Goal: Information Seeking & Learning: Learn about a topic

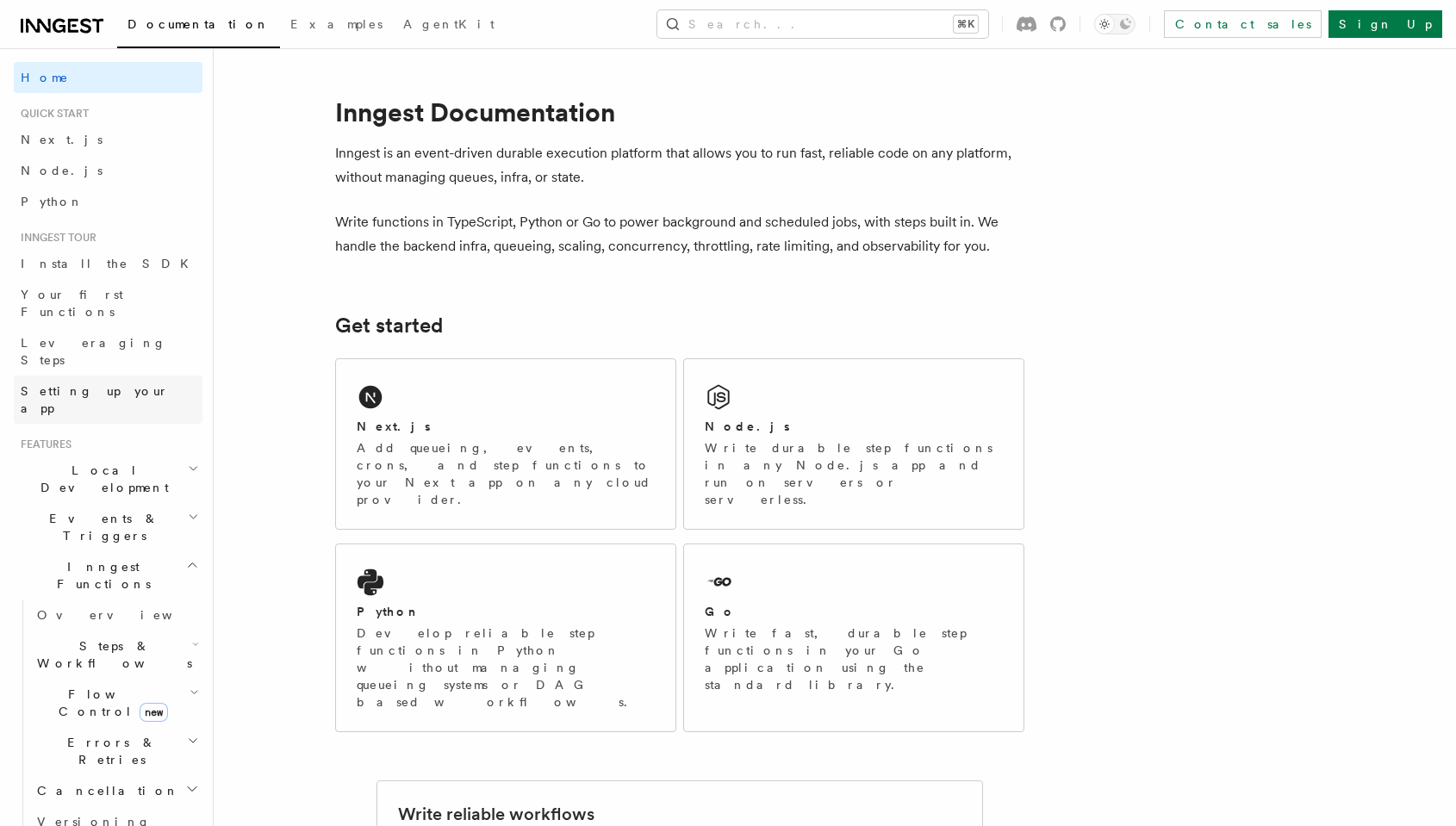
scroll to position [86, 0]
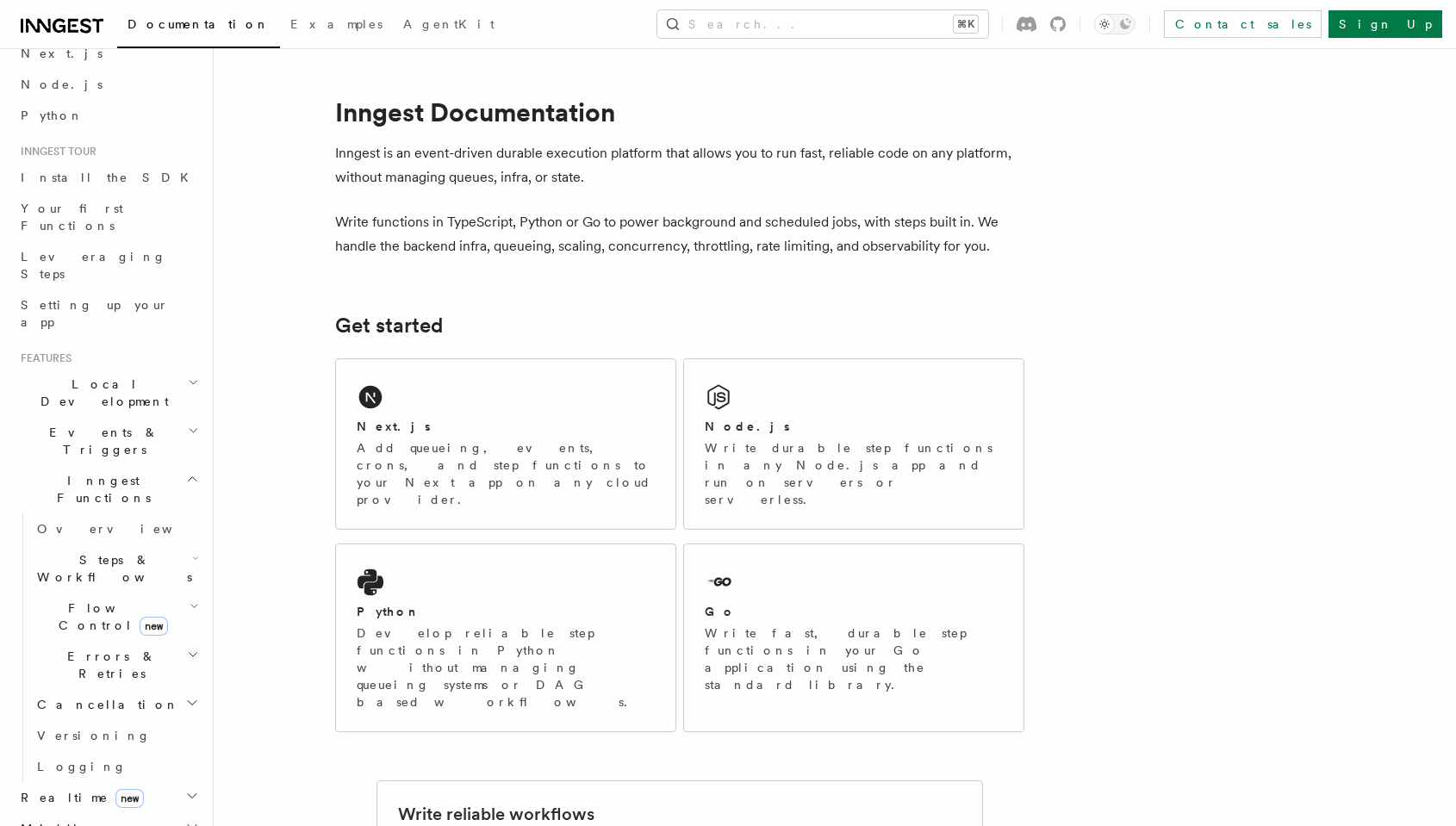
click at [196, 551] on icon "button" at bounding box center [195, 558] width 6 height 14
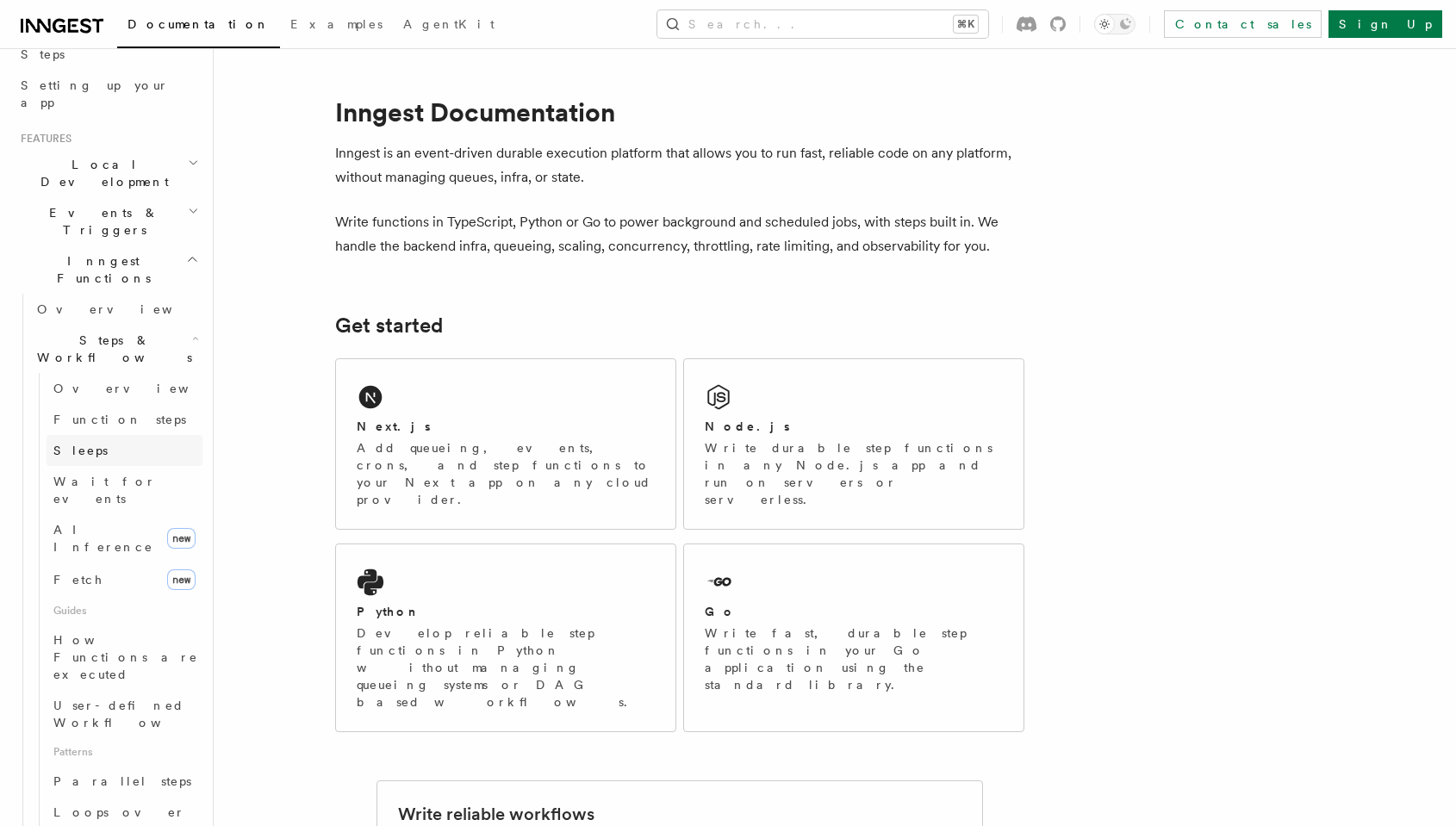
scroll to position [307, 0]
click at [141, 561] on link "Fetch new" at bounding box center [124, 578] width 156 height 34
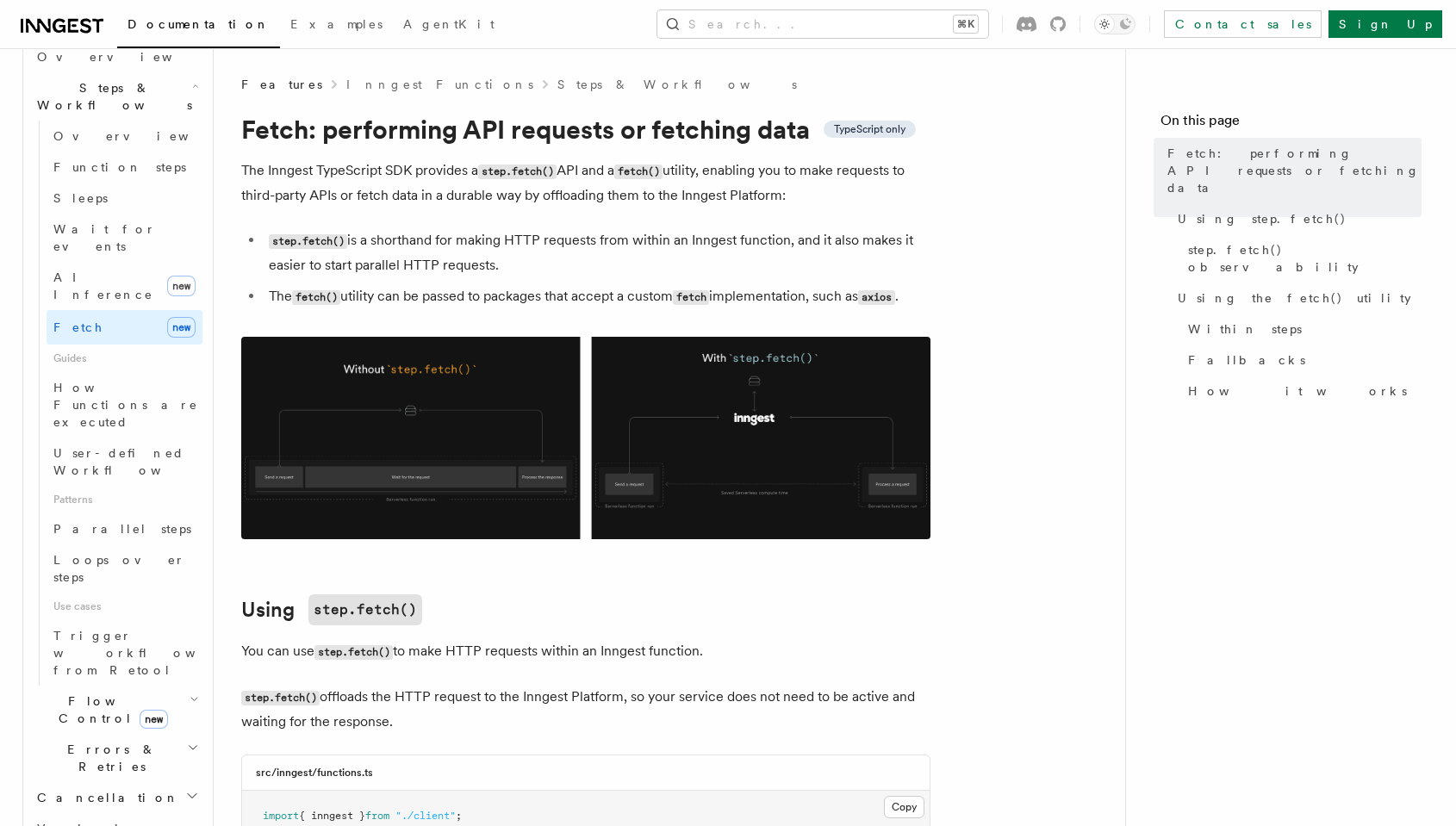
scroll to position [560, 0]
click at [187, 738] on icon "button" at bounding box center [193, 745] width 12 height 14
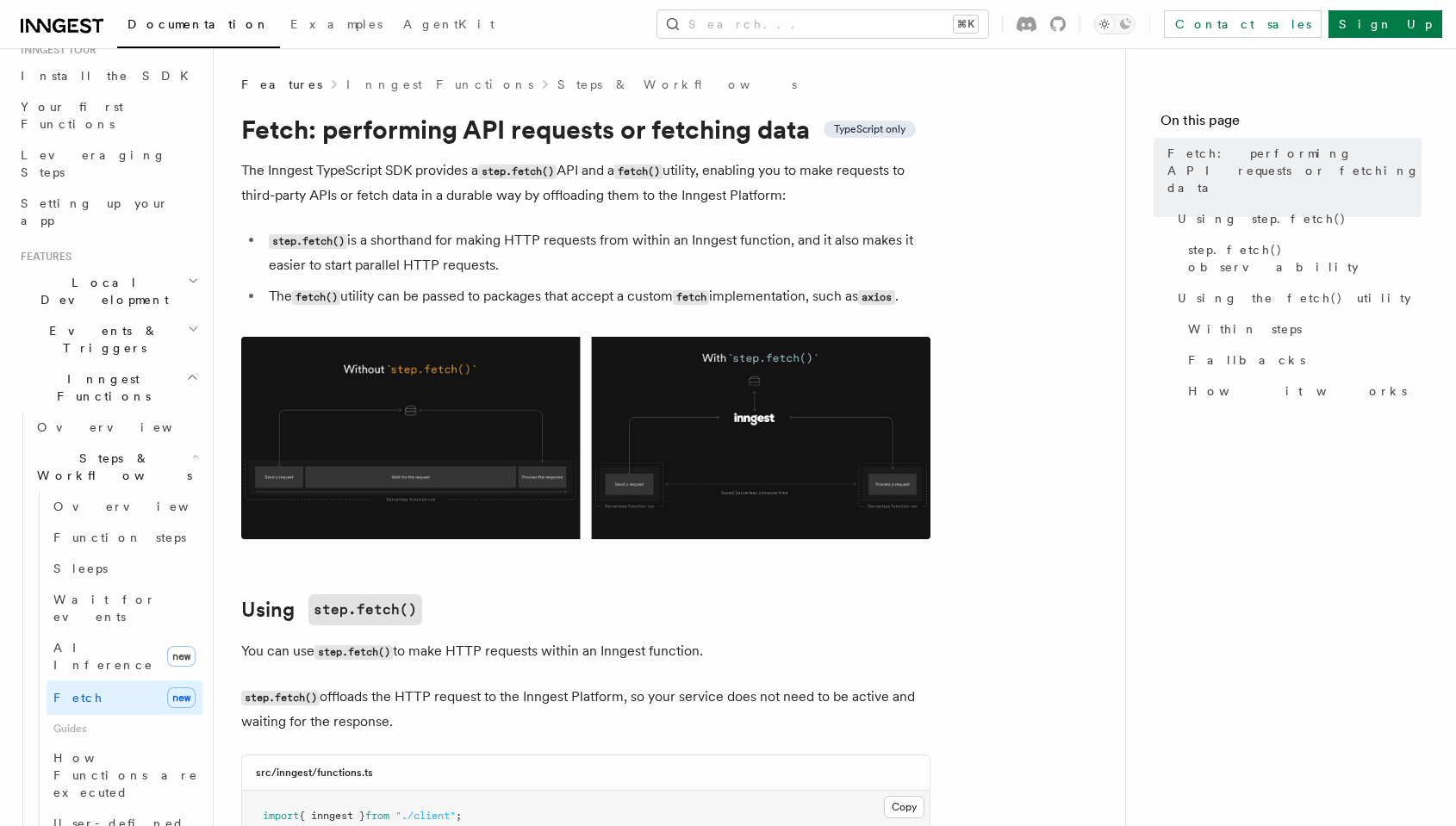
scroll to position [0, 0]
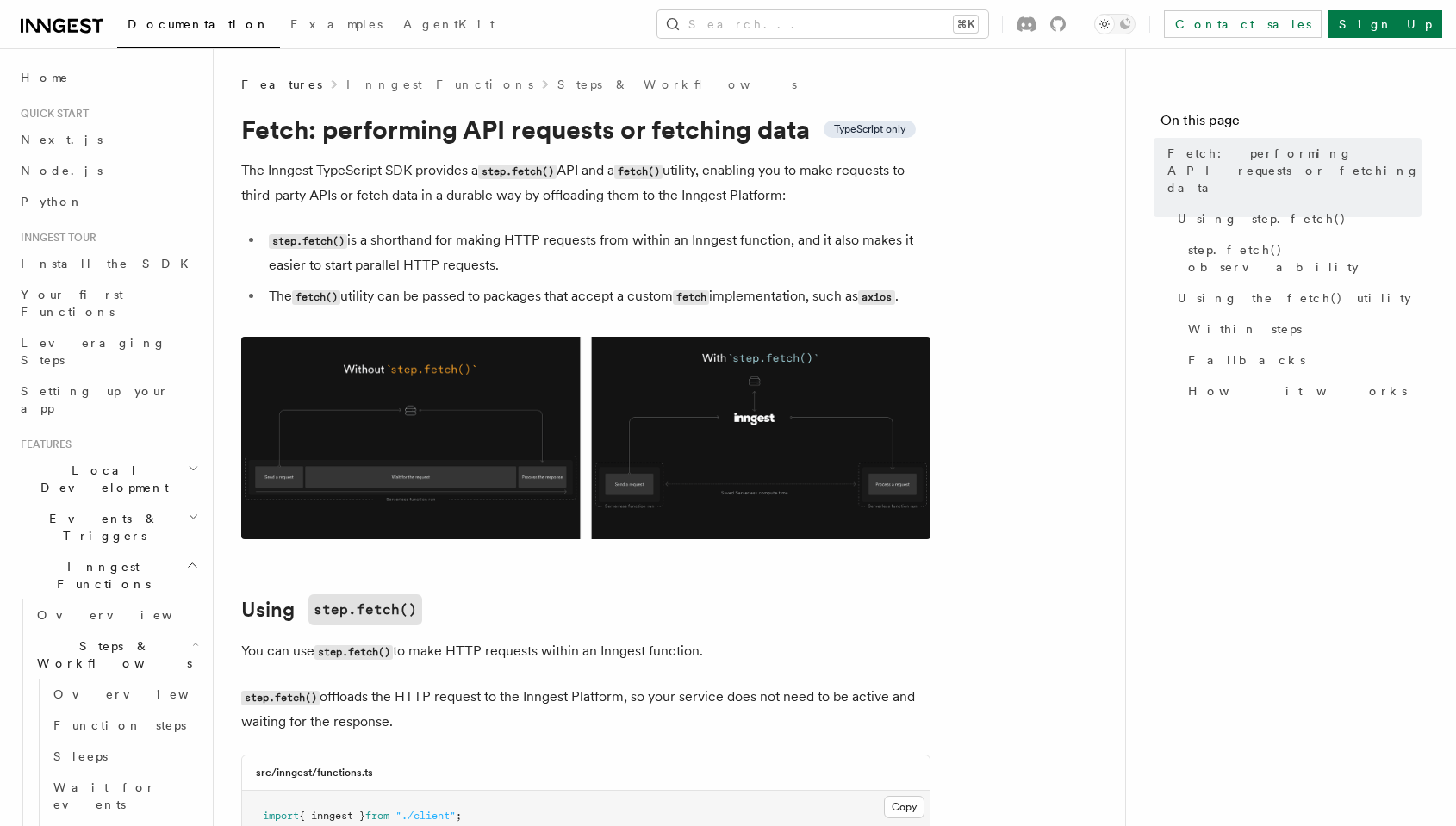
click at [188, 510] on icon "button" at bounding box center [194, 516] width 11 height 14
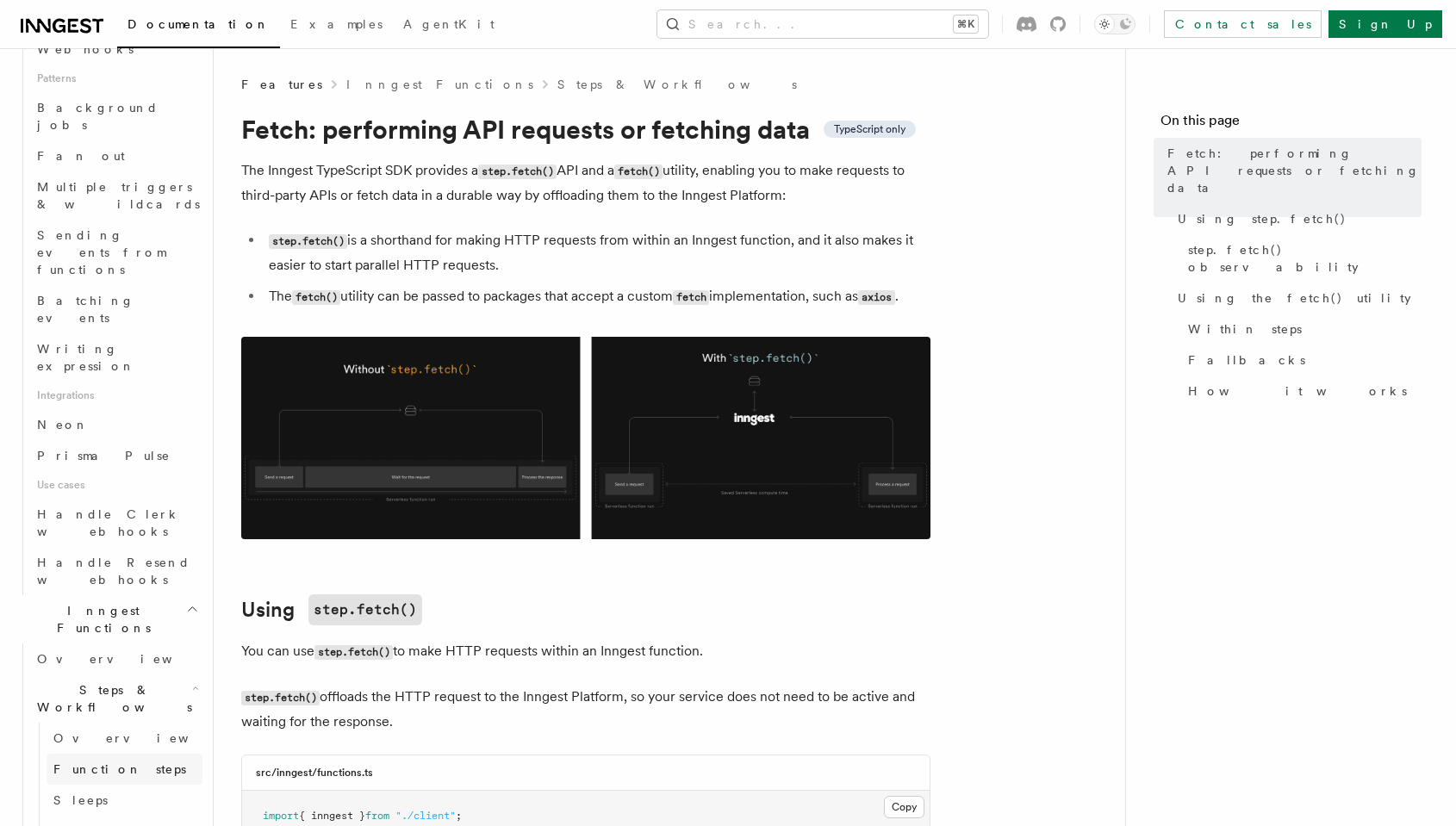
scroll to position [804, 0]
click at [158, 750] on link "Function steps" at bounding box center [124, 766] width 156 height 31
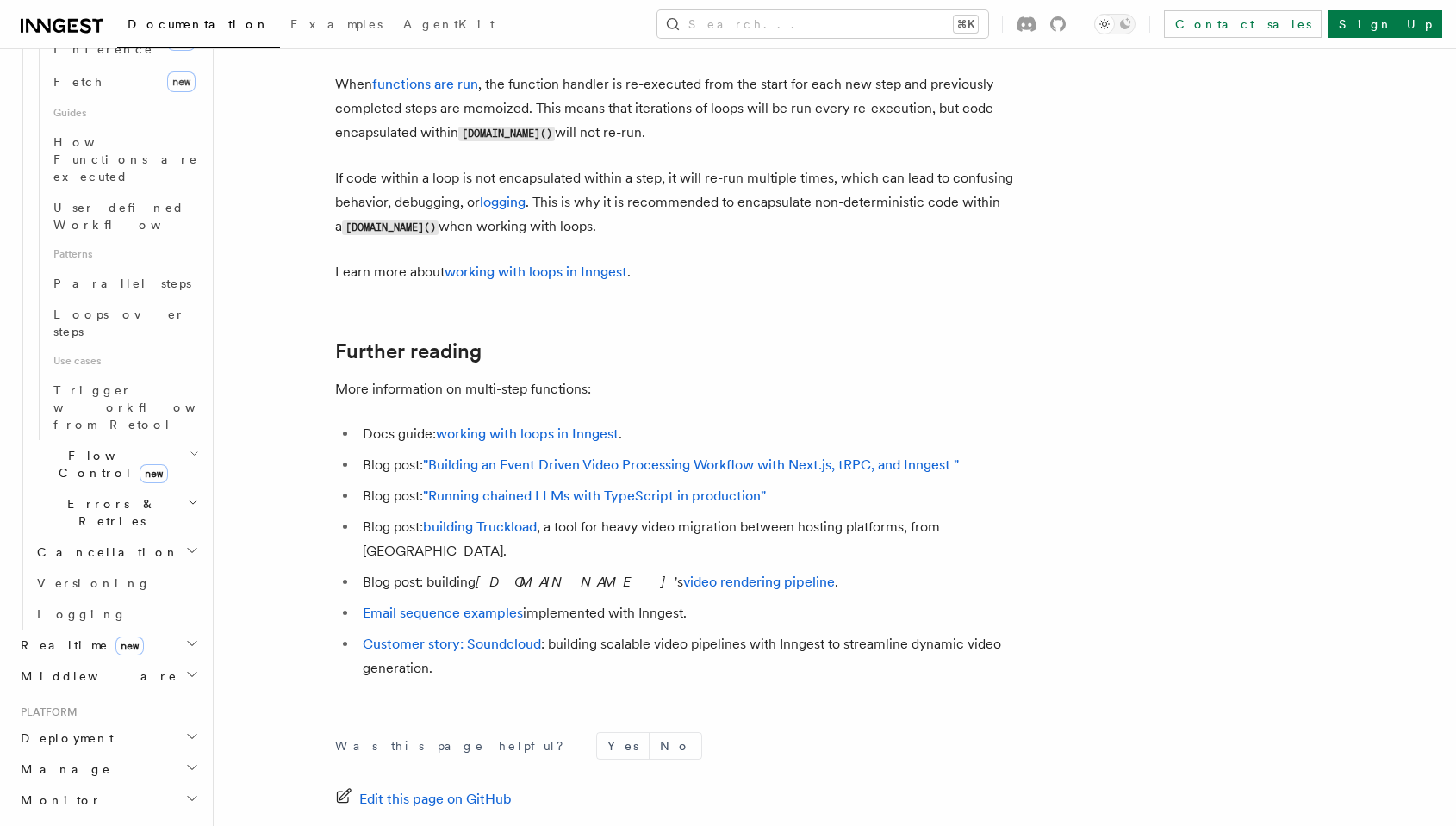
scroll to position [5601, 0]
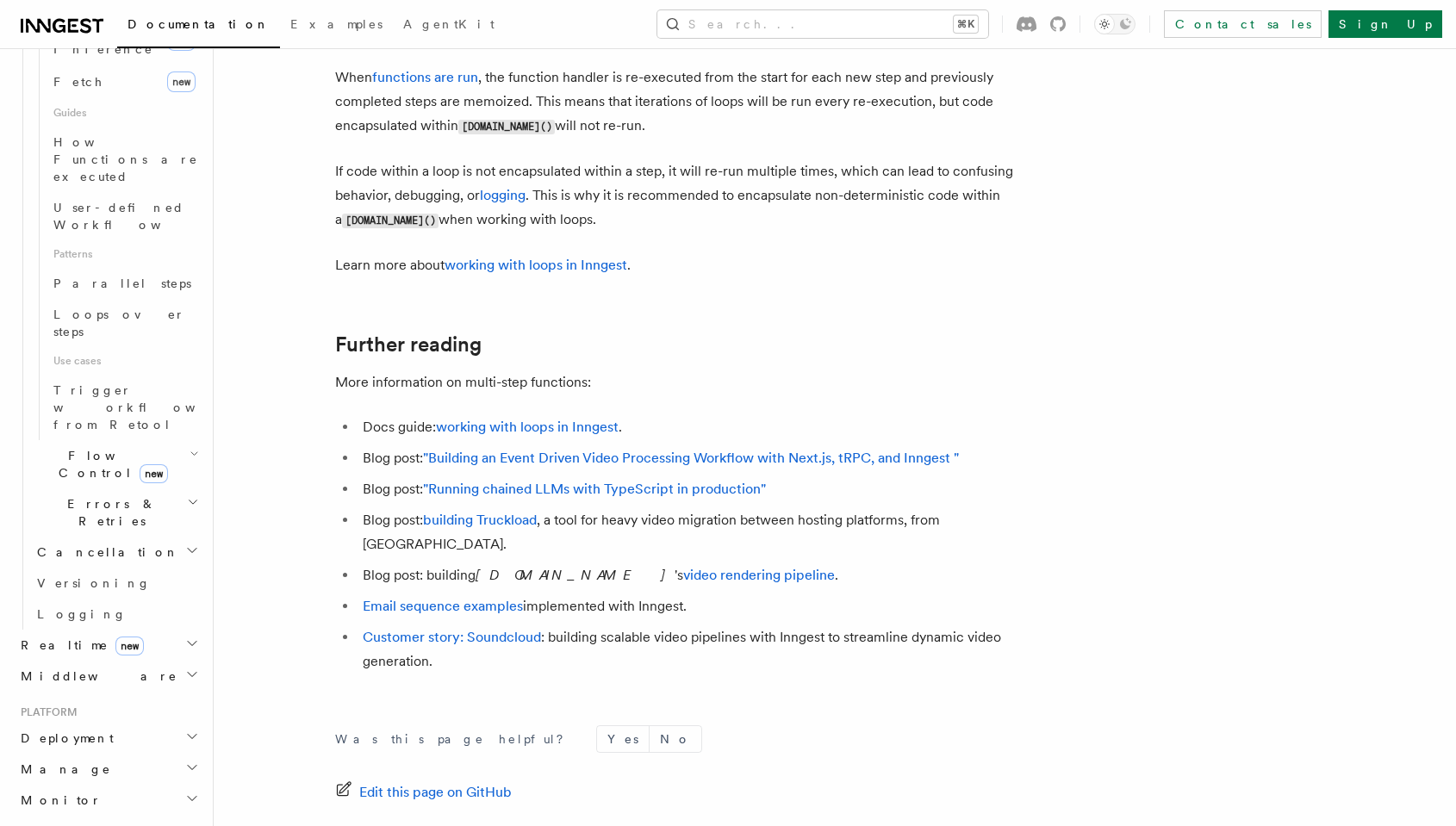
click at [193, 642] on icon "button" at bounding box center [192, 643] width 8 height 5
click at [193, 636] on icon "button" at bounding box center [192, 643] width 14 height 14
click at [190, 667] on icon "button" at bounding box center [192, 674] width 14 height 14
click at [190, 729] on icon "button" at bounding box center [192, 736] width 14 height 14
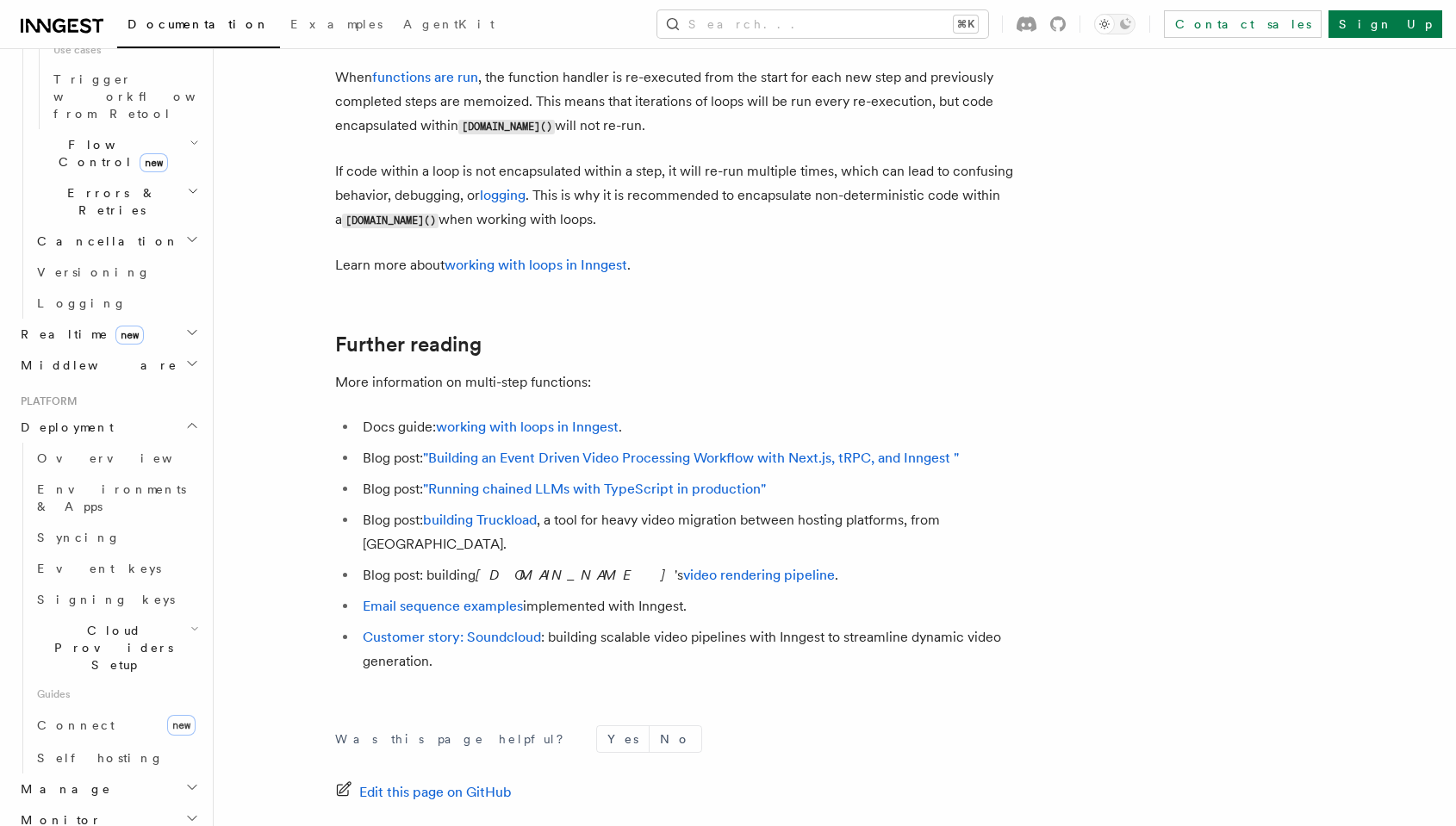
scroll to position [1134, 0]
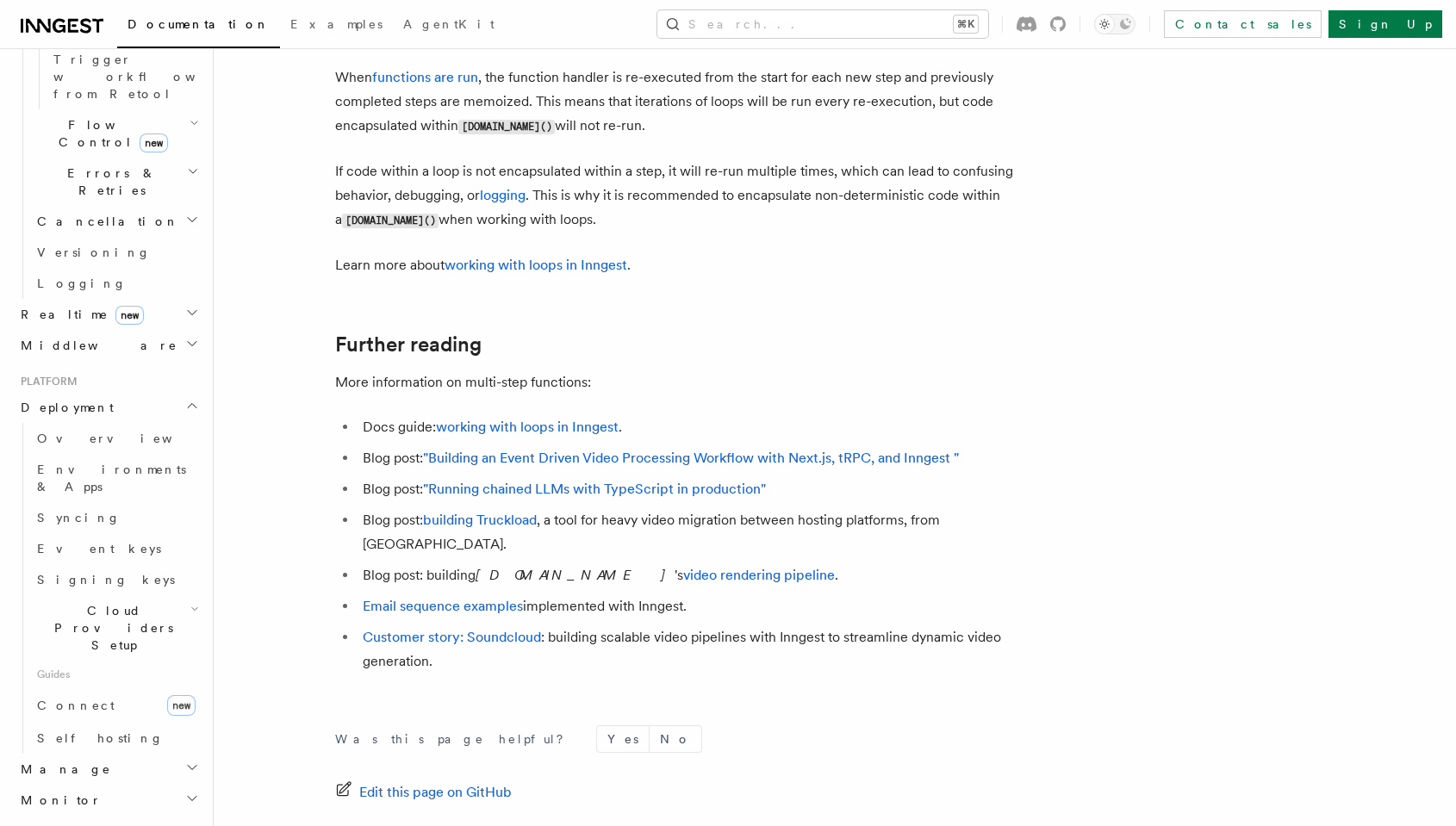
click at [188, 761] on icon "button" at bounding box center [192, 767] width 14 height 14
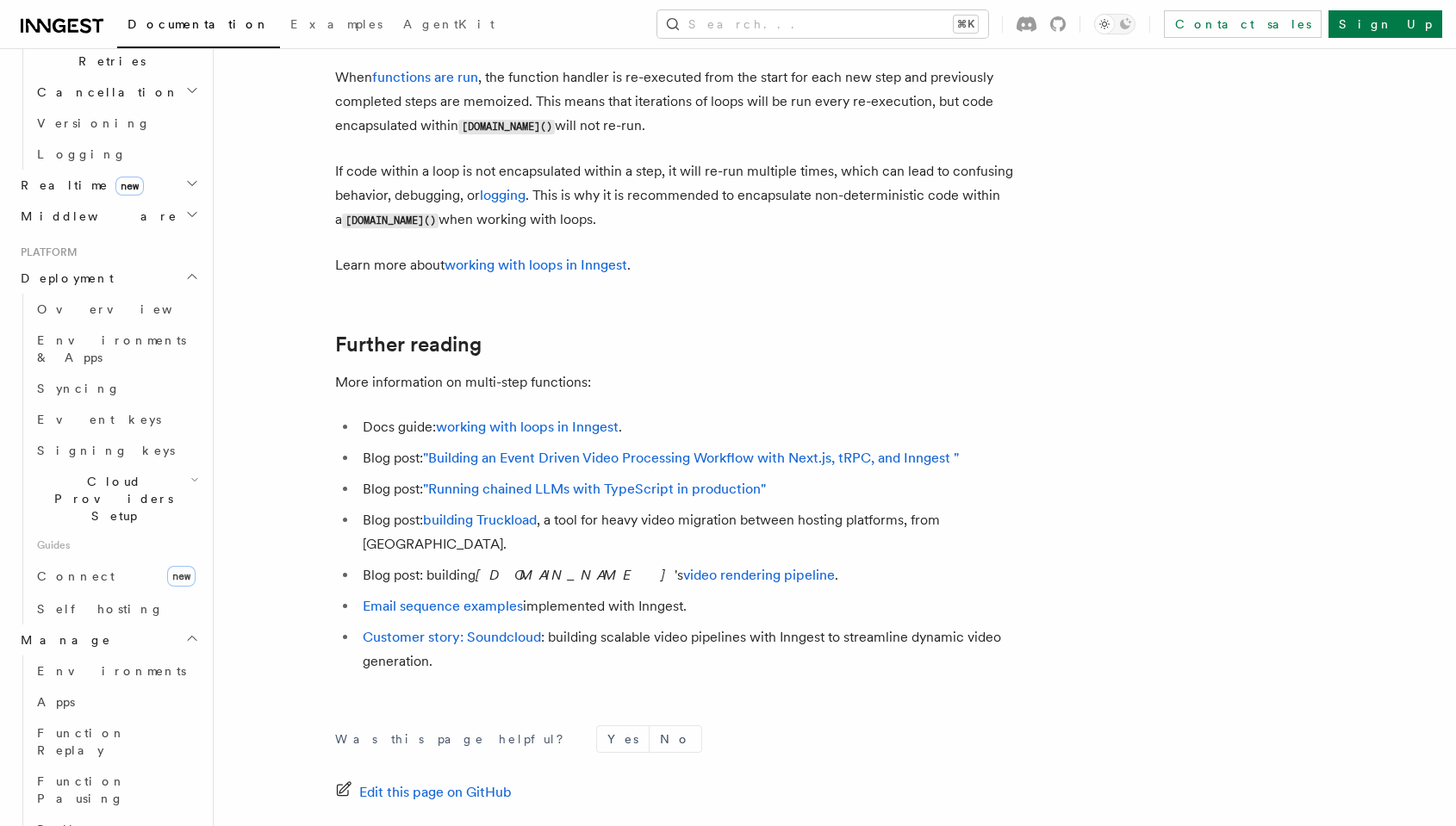
scroll to position [1268, 0]
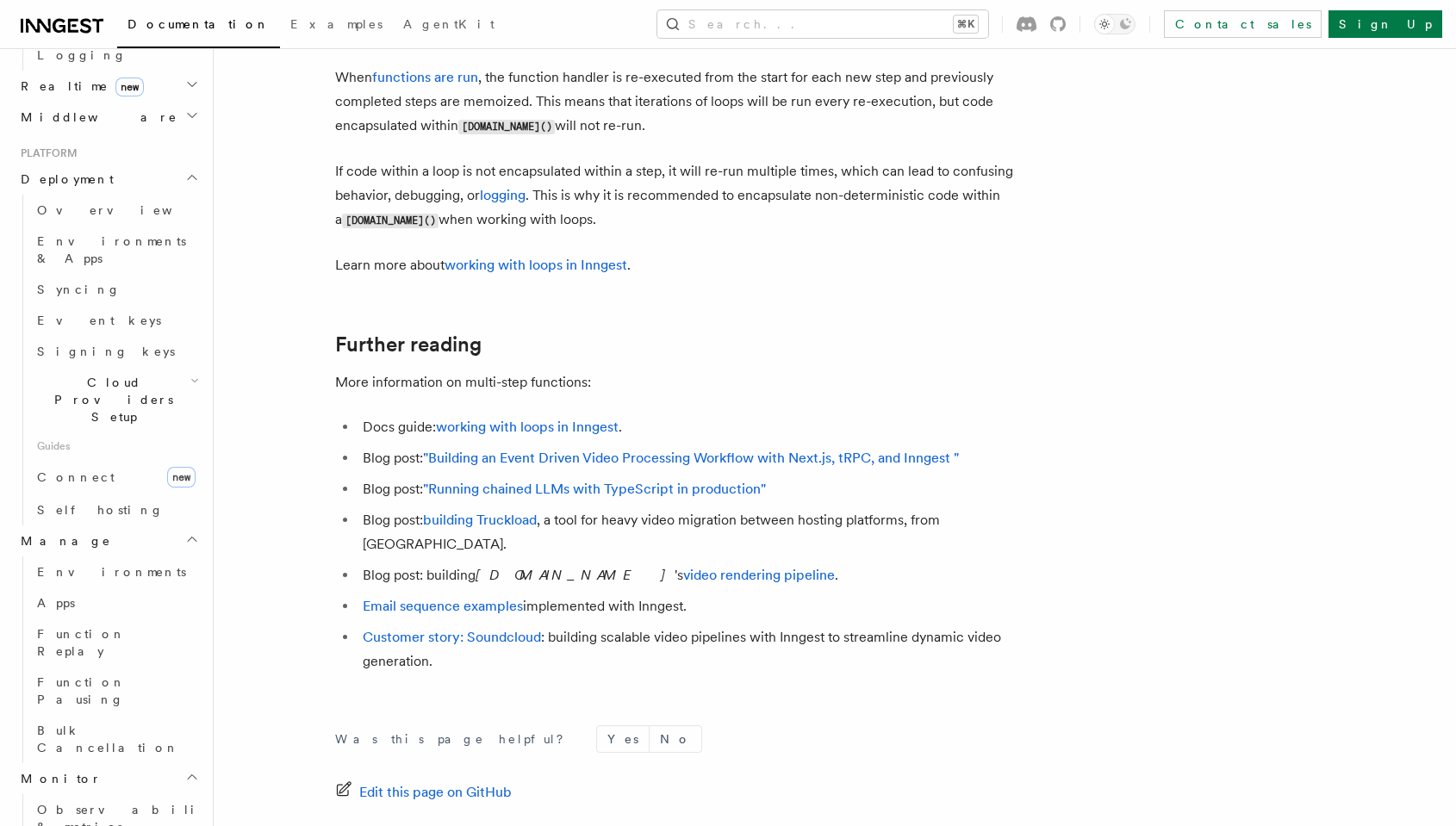
scroll to position [1381, 0]
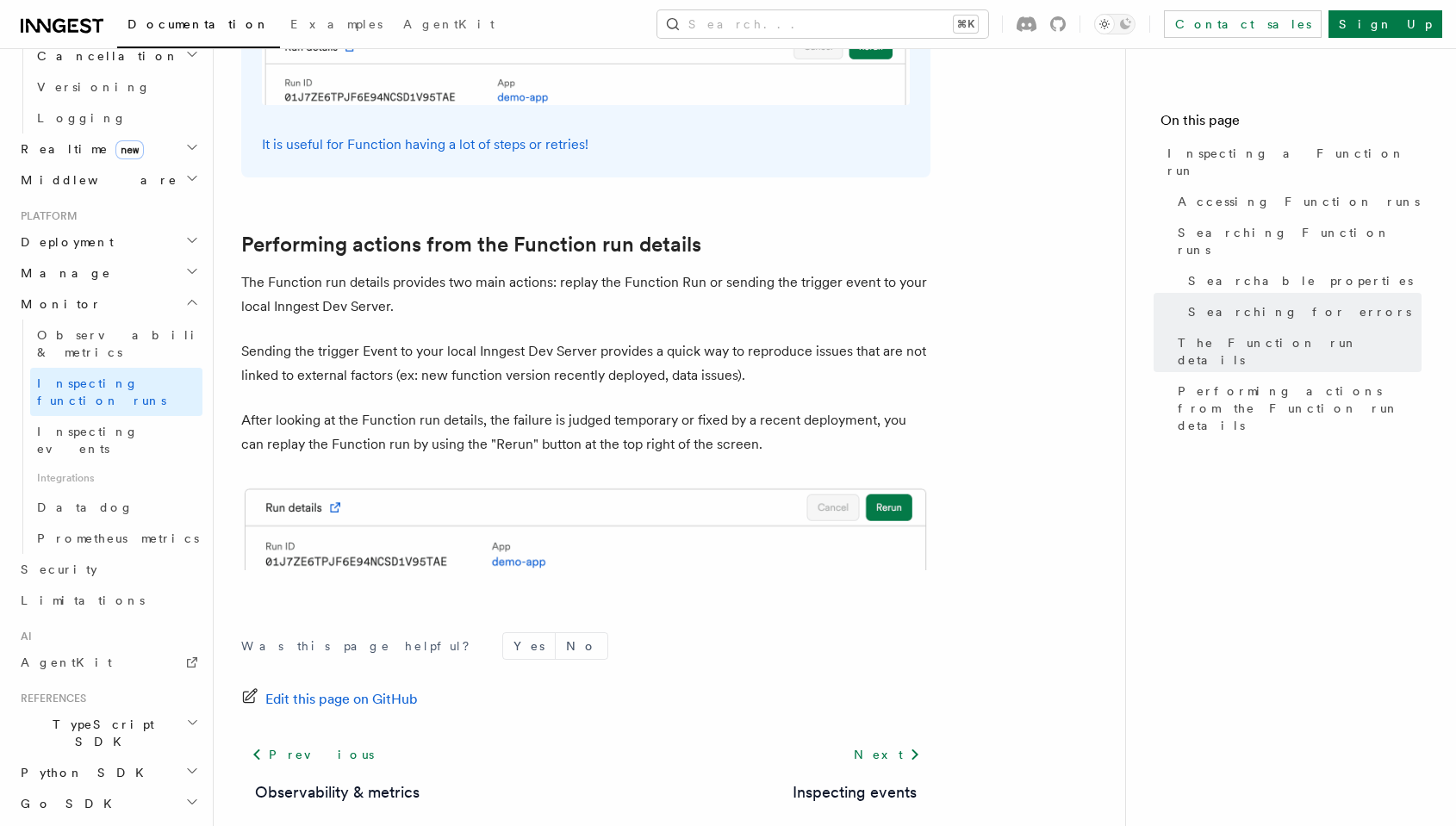
scroll to position [4400, 0]
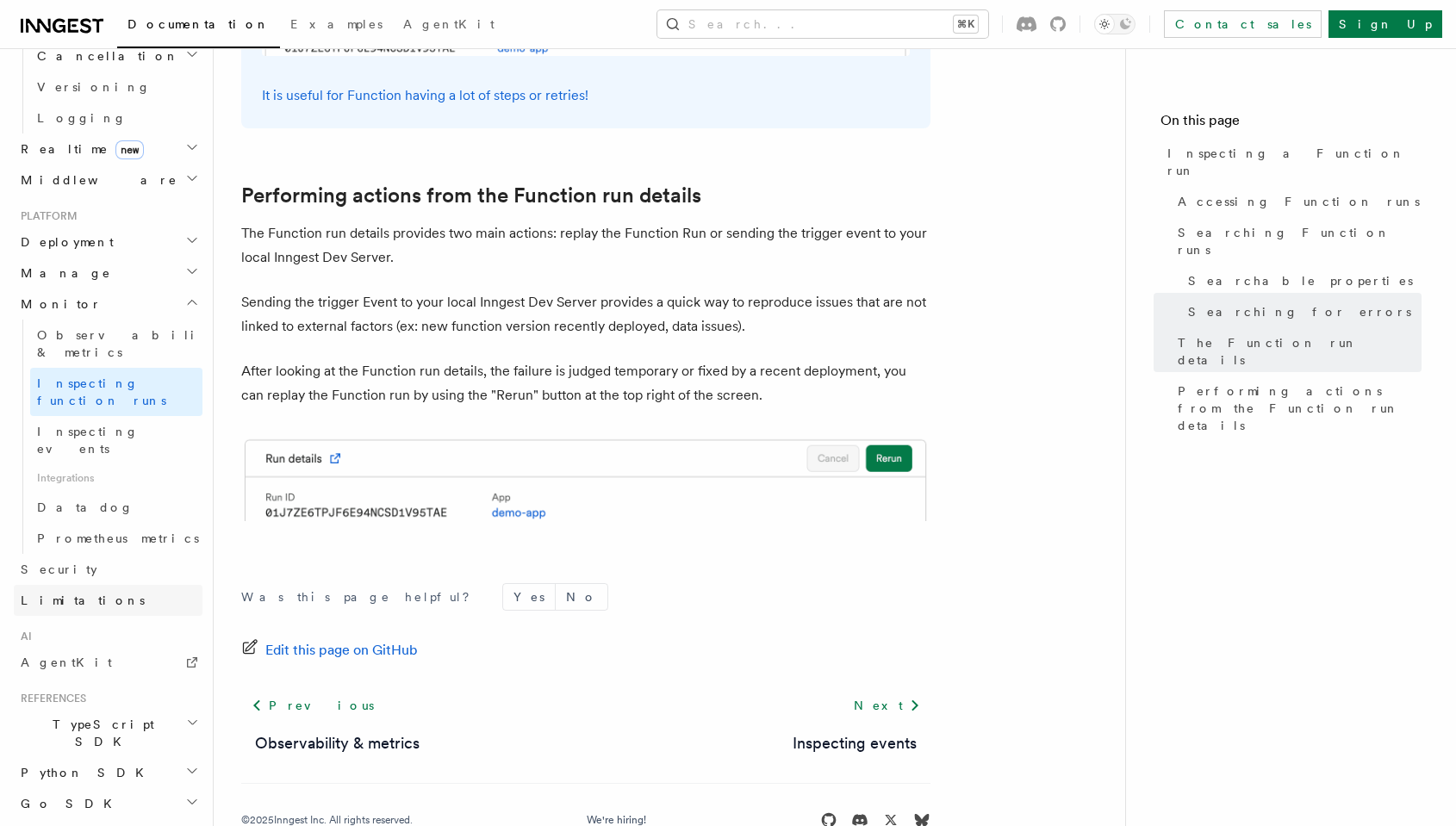
click at [106, 584] on link "Limitations" at bounding box center [108, 600] width 189 height 31
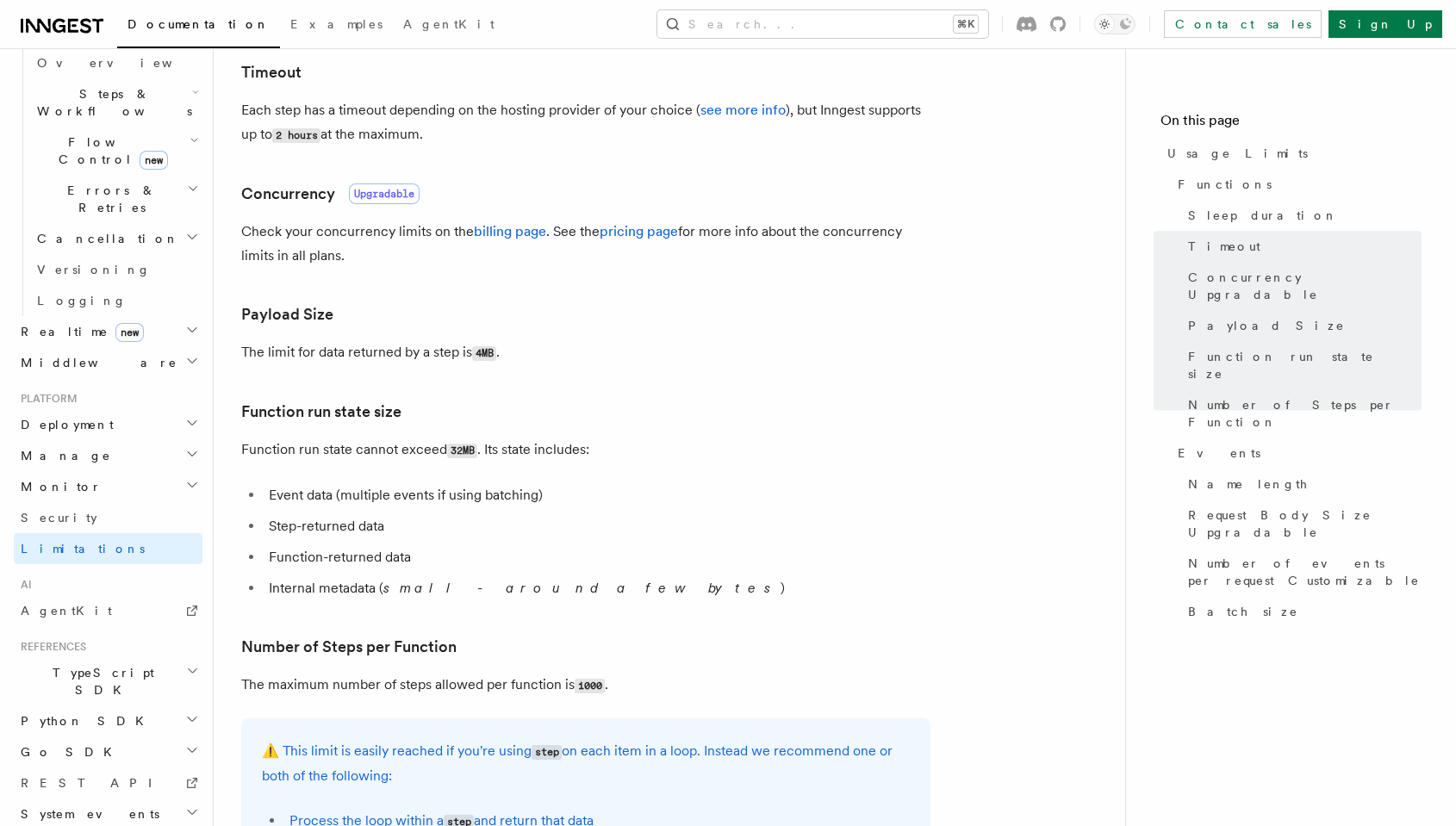
scroll to position [476, 0]
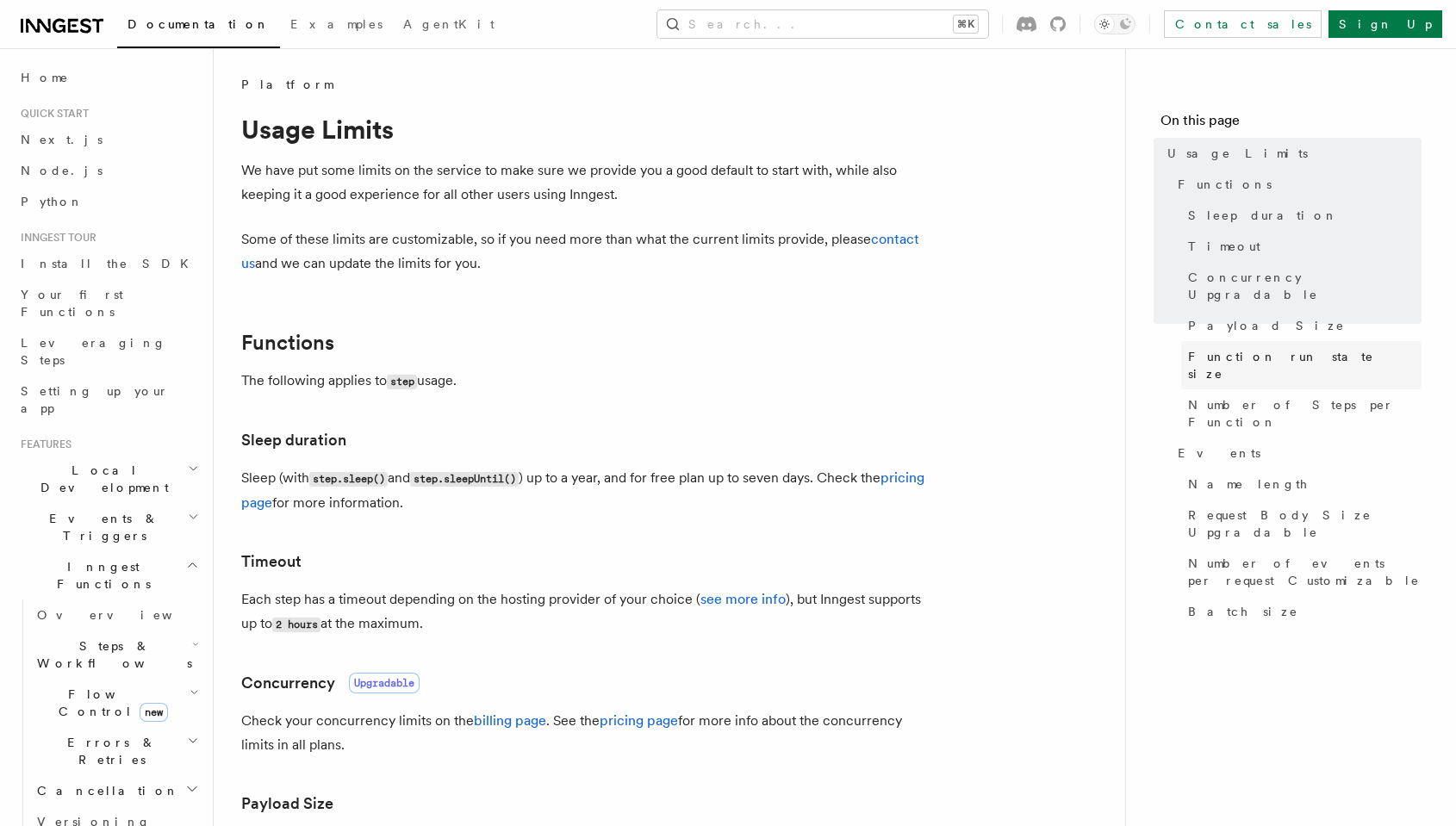
click at [1280, 348] on span "Function run state size" at bounding box center [1304, 364] width 233 height 34
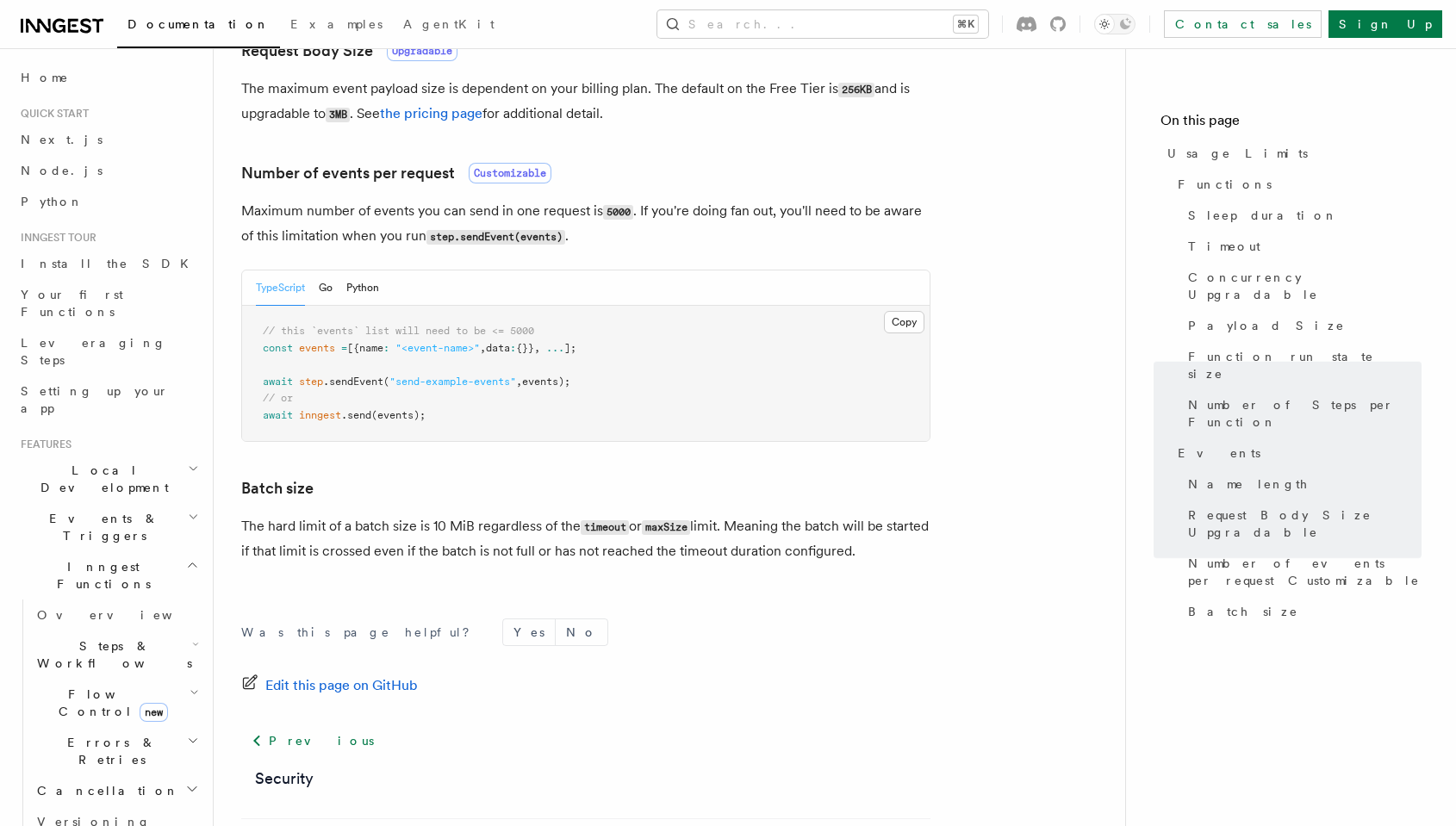
scroll to position [1618, 0]
